Goal: Information Seeking & Learning: Learn about a topic

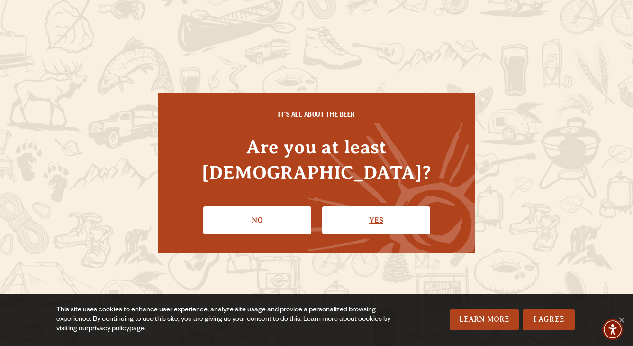
click at [362, 211] on link "Yes" at bounding box center [376, 220] width 108 height 28
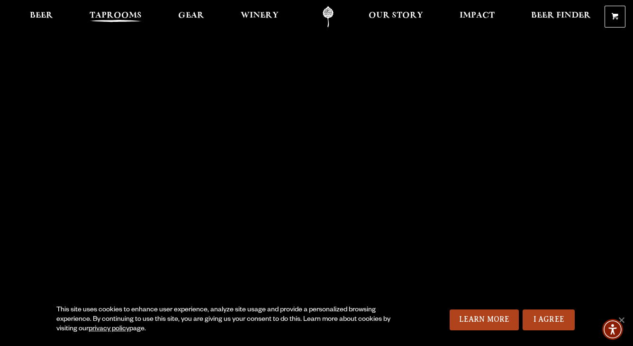
click at [130, 14] on span "Taprooms" at bounding box center [116, 16] width 52 height 8
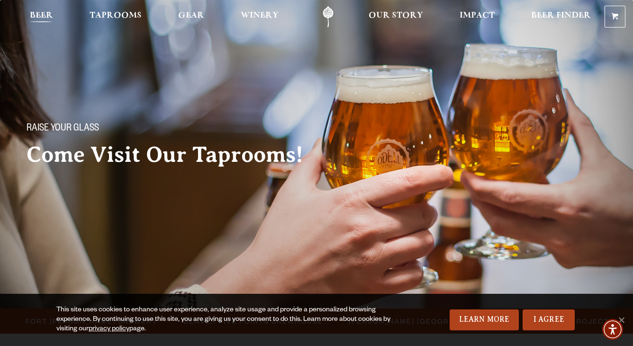
click at [43, 16] on span "Beer" at bounding box center [41, 16] width 23 height 8
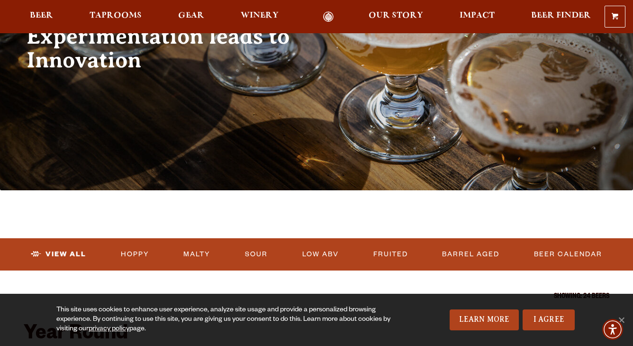
scroll to position [229, 0]
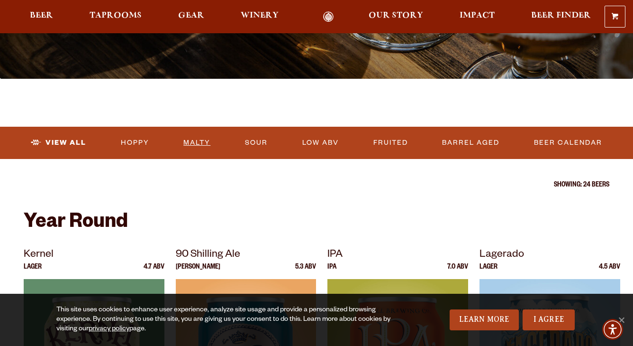
click at [198, 138] on link "Malty" at bounding box center [197, 143] width 35 height 22
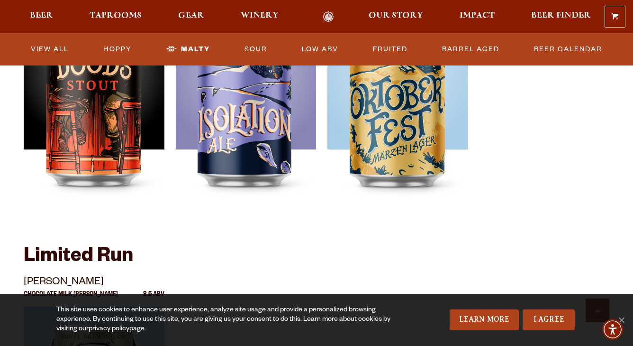
scroll to position [731, 0]
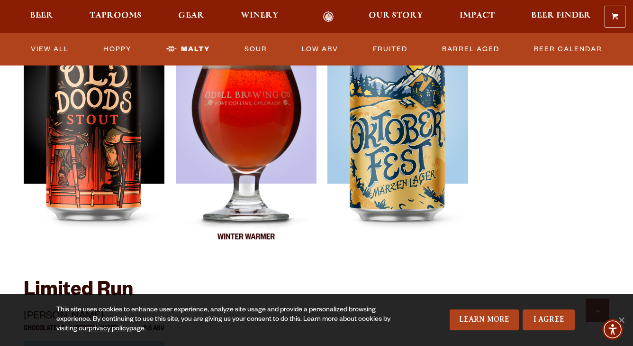
click at [259, 143] on div at bounding box center [246, 138] width 141 height 237
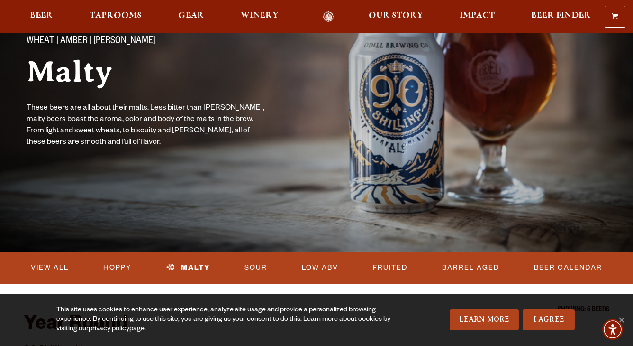
scroll to position [58, 0]
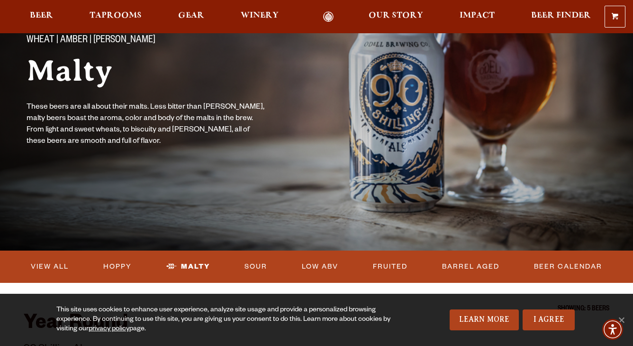
click at [384, 139] on div "Wheat | Amber | Porter Malty These beers are all about their malts. Less bitter…" at bounding box center [316, 127] width 633 height 185
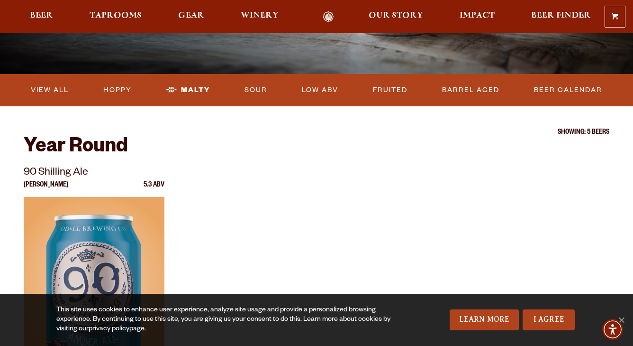
scroll to position [236, 0]
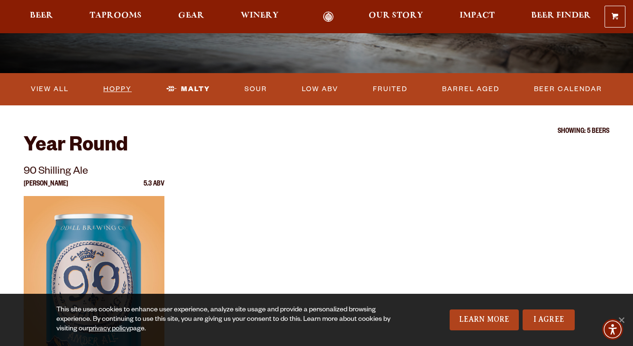
click at [119, 91] on link "Hoppy" at bounding box center [118, 89] width 36 height 22
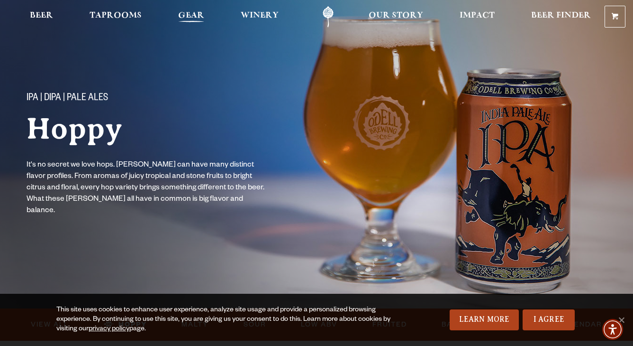
click at [202, 14] on span "Gear" at bounding box center [191, 16] width 26 height 8
